Goal: Navigation & Orientation: Find specific page/section

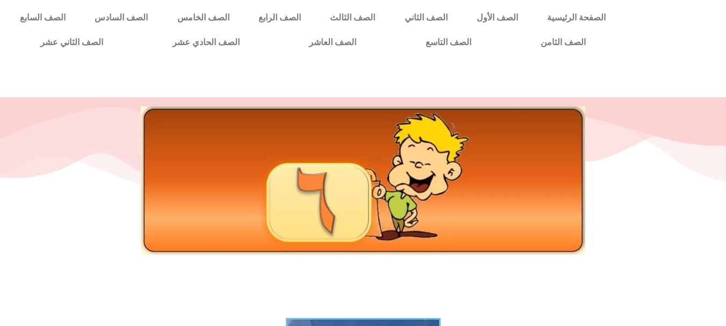
click at [604, 169] on div at bounding box center [363, 180] width 694 height 149
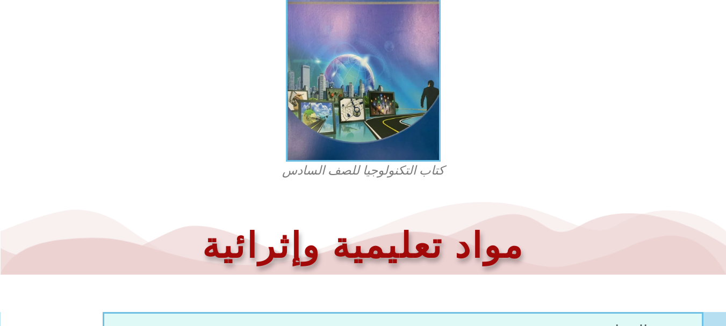
scroll to position [375, 0]
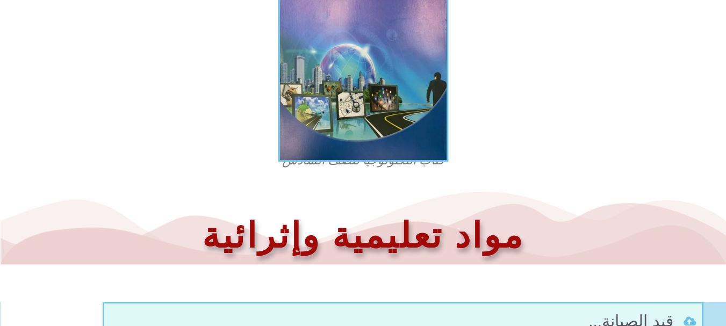
click at [367, 111] on img at bounding box center [363, 48] width 170 height 230
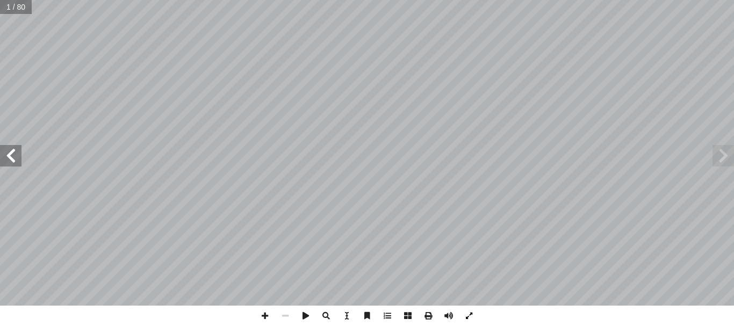
click at [467, 313] on span at bounding box center [469, 316] width 20 height 20
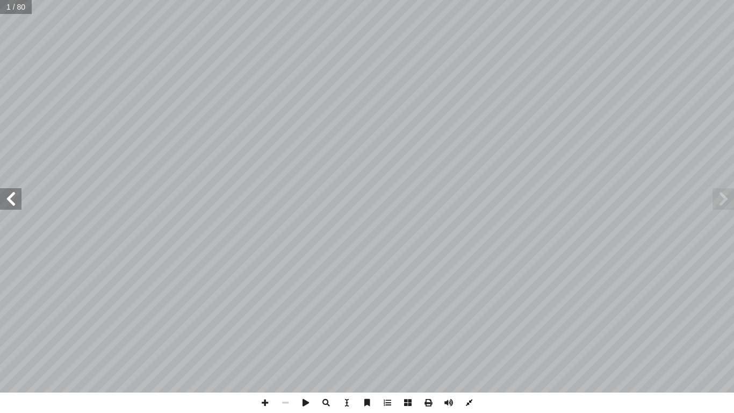
click at [470, 326] on span at bounding box center [469, 402] width 20 height 20
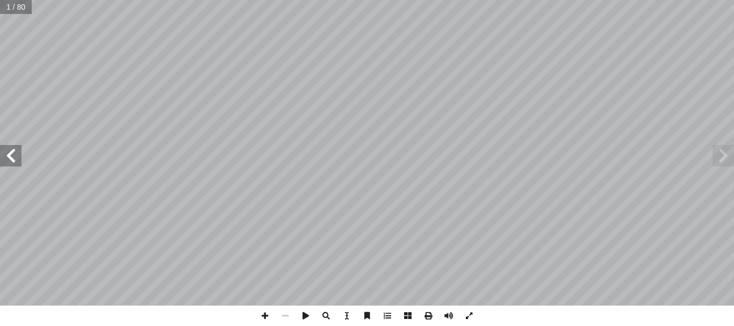
click at [465, 313] on span at bounding box center [469, 316] width 20 height 20
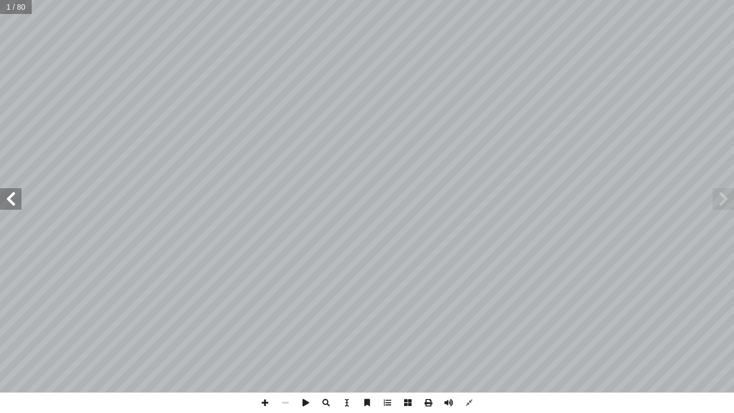
click at [15, 202] on span at bounding box center [11, 199] width 22 height 22
click at [466, 326] on span at bounding box center [469, 402] width 20 height 20
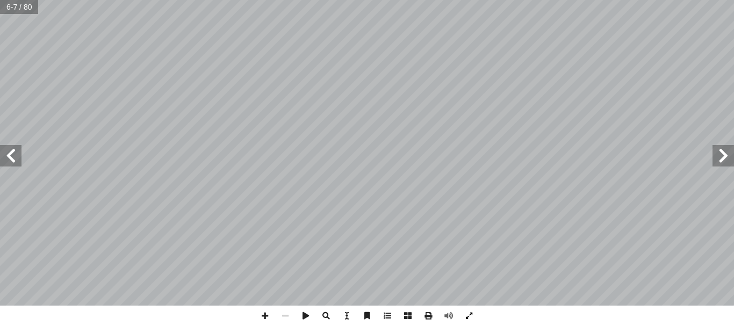
click at [463, 314] on span at bounding box center [469, 316] width 20 height 20
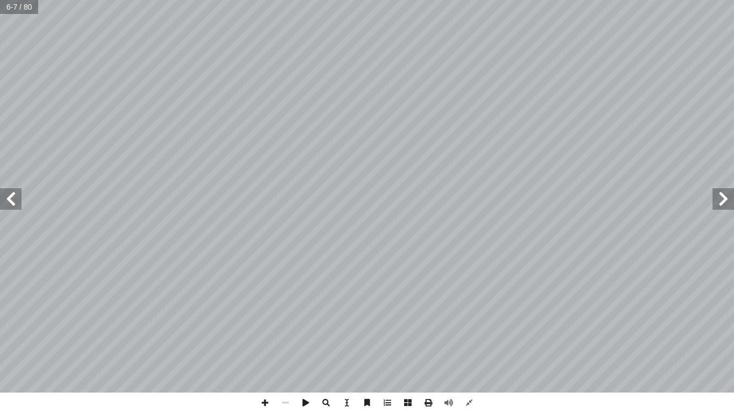
click at [15, 199] on span at bounding box center [11, 199] width 22 height 22
click at [12, 199] on span at bounding box center [11, 199] width 22 height 22
click at [472, 326] on span at bounding box center [469, 402] width 20 height 20
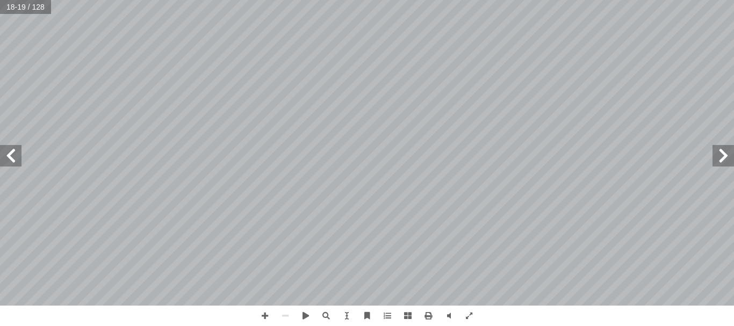
click at [720, 156] on span at bounding box center [724, 156] width 22 height 22
click at [11, 160] on span at bounding box center [11, 156] width 22 height 22
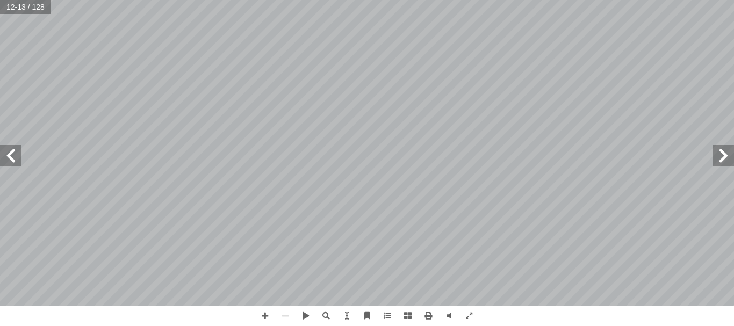
click at [11, 160] on span at bounding box center [11, 156] width 22 height 22
click at [470, 319] on span at bounding box center [469, 316] width 20 height 20
